Goal: Complete application form

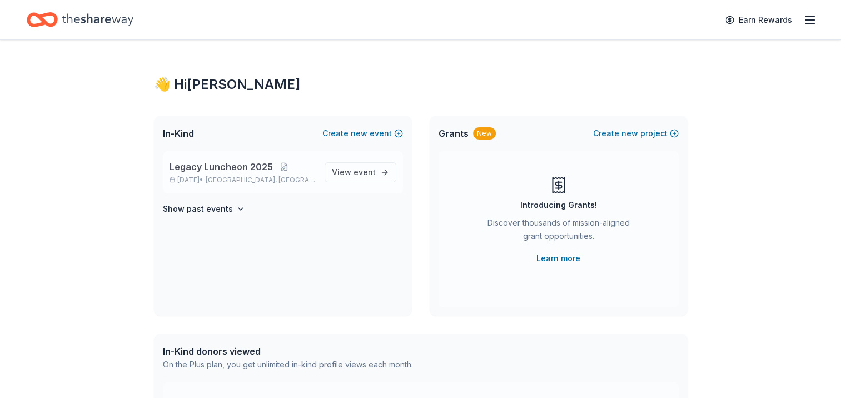
click at [216, 167] on span "Legacy Luncheon 2025" at bounding box center [221, 166] width 103 height 13
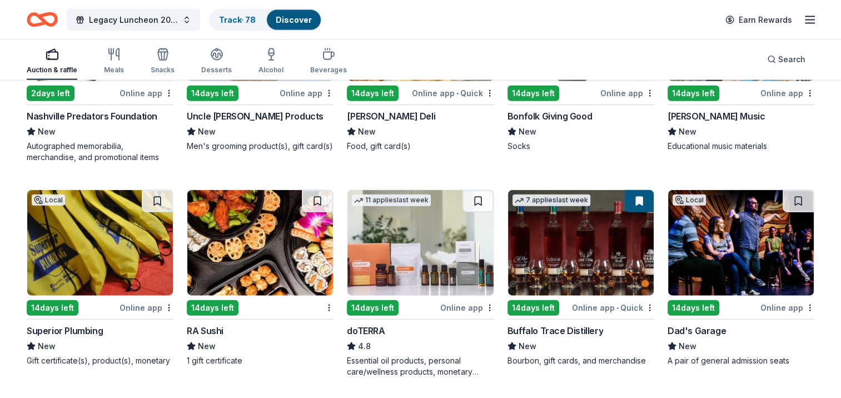
scroll to position [2586, 0]
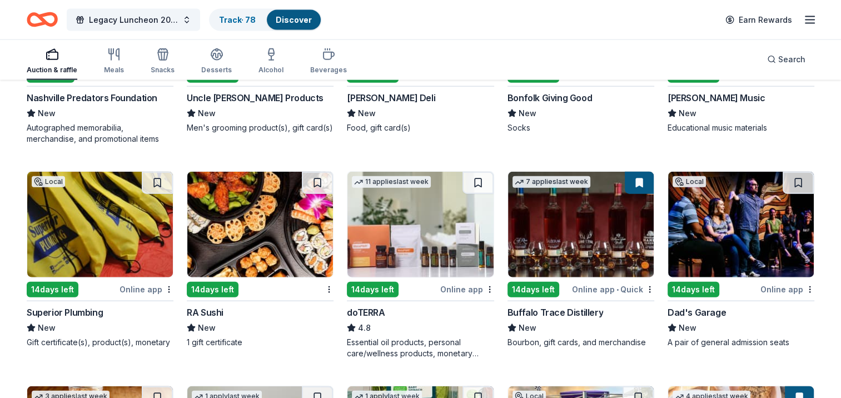
click at [582, 247] on img at bounding box center [581, 225] width 146 height 106
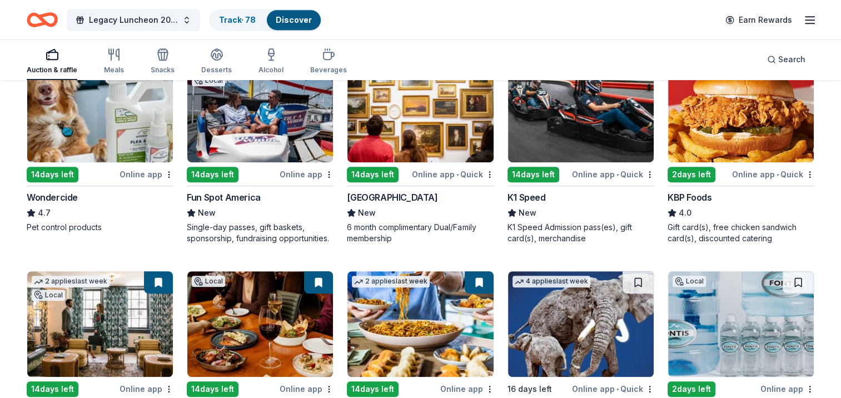
scroll to position [487, 0]
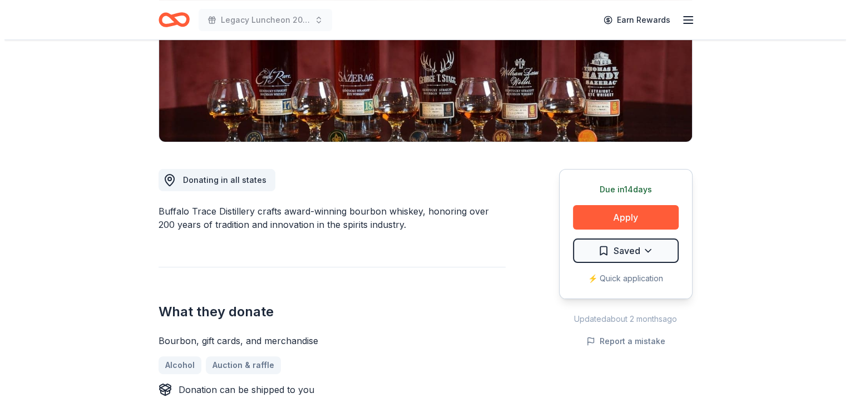
scroll to position [222, 0]
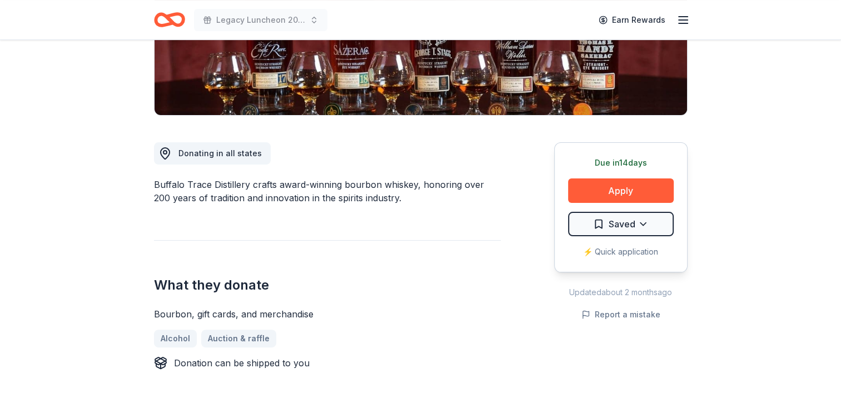
click at [600, 187] on button "Apply" at bounding box center [621, 190] width 106 height 24
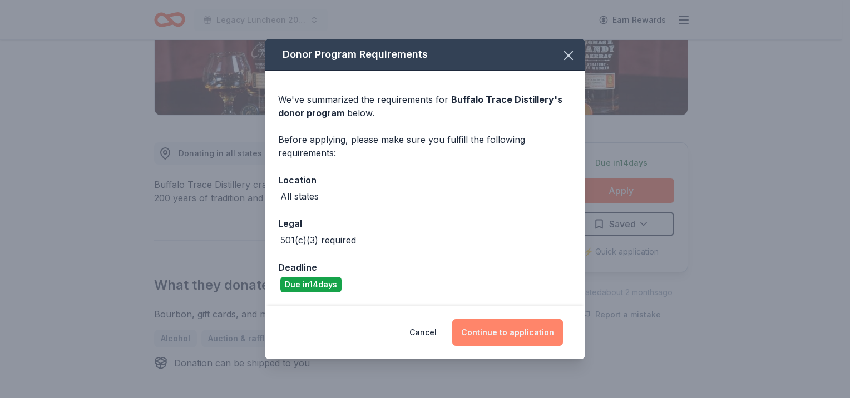
click at [493, 337] on button "Continue to application" at bounding box center [507, 332] width 111 height 27
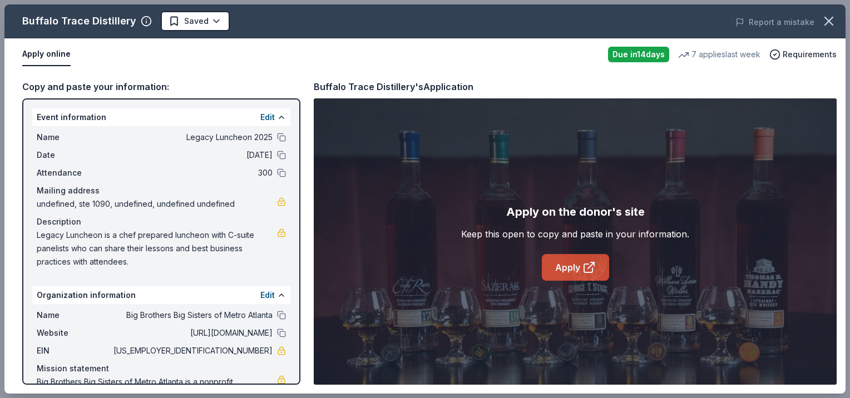
click at [561, 267] on link "Apply" at bounding box center [575, 267] width 67 height 27
click at [570, 263] on link "Apply" at bounding box center [575, 267] width 67 height 27
